Goal: Task Accomplishment & Management: Manage account settings

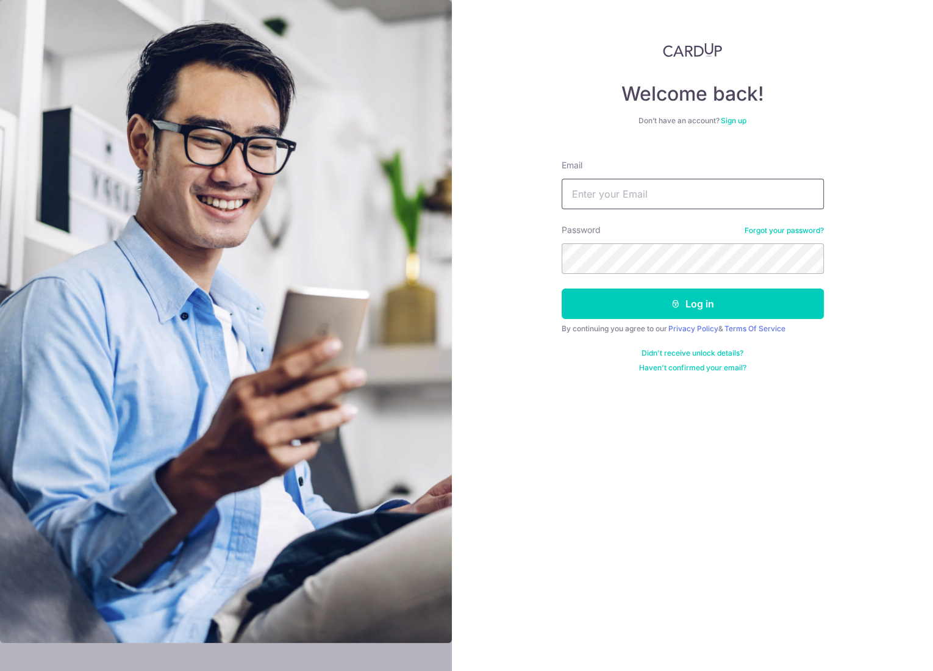
click at [652, 192] on input "Email" at bounding box center [693, 194] width 262 height 31
click at [652, 196] on input "edward.lwz+pcdreams@gmail.com" at bounding box center [693, 194] width 262 height 31
paste input "cardup"
type input "[PERSON_NAME][EMAIL_ADDRESS][DOMAIN_NAME]"
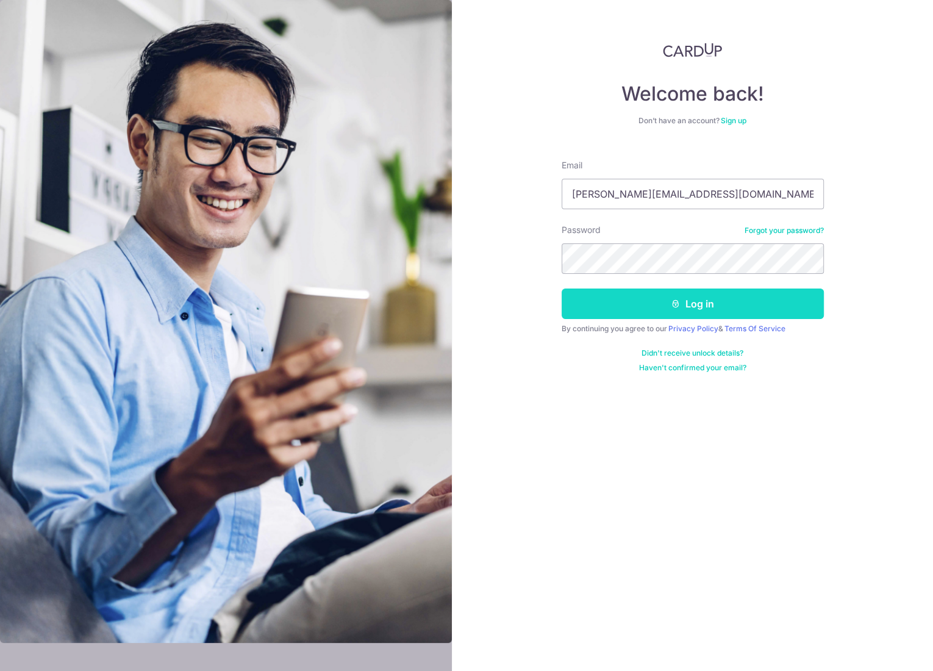
click at [710, 305] on button "Log in" at bounding box center [693, 304] width 262 height 31
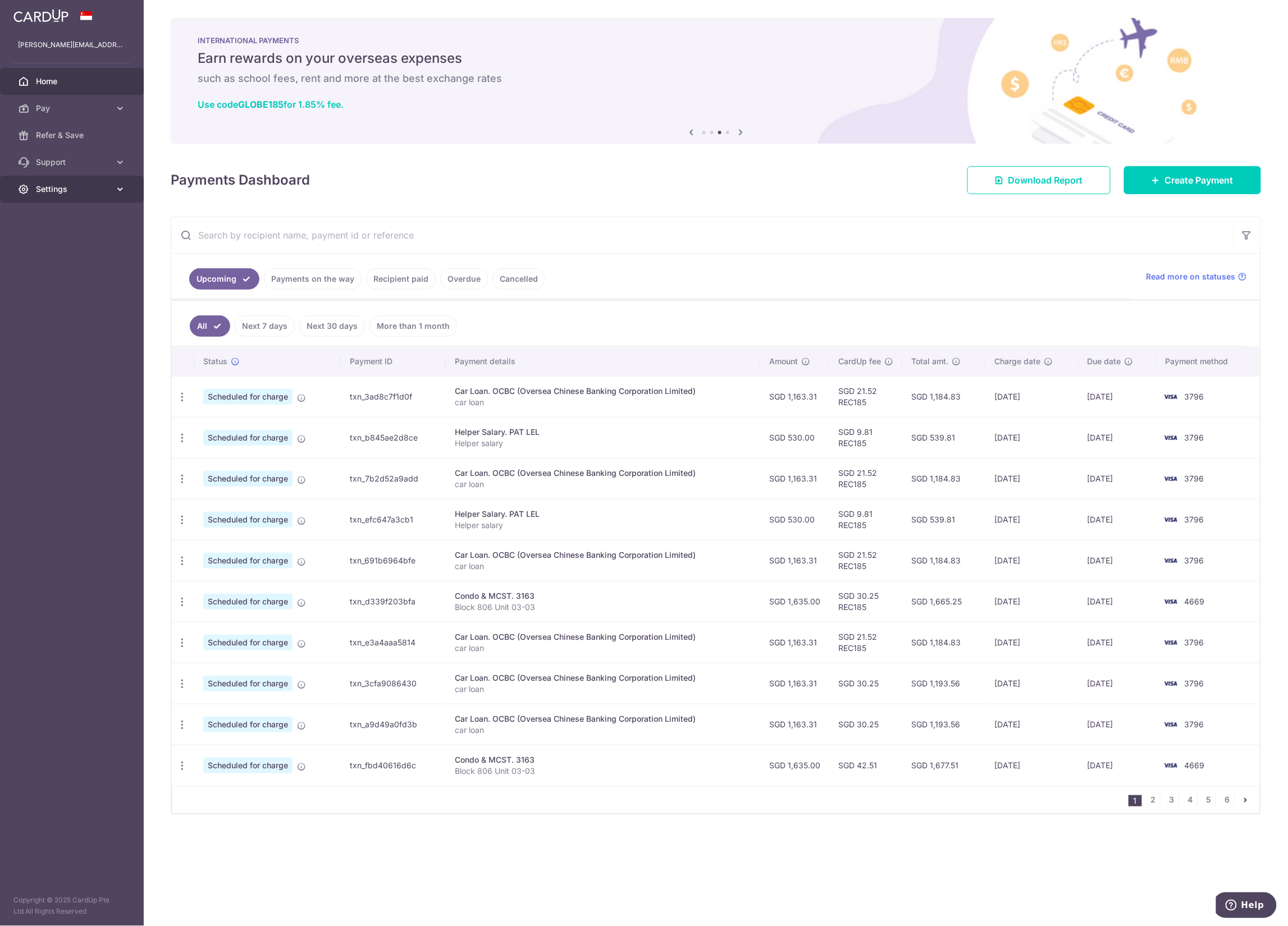
click at [104, 190] on span "Settings" at bounding box center [73, 189] width 75 height 11
click at [55, 242] on span "Logout" at bounding box center [73, 243] width 75 height 11
